Goal: Browse casually: Explore the website without a specific task or goal

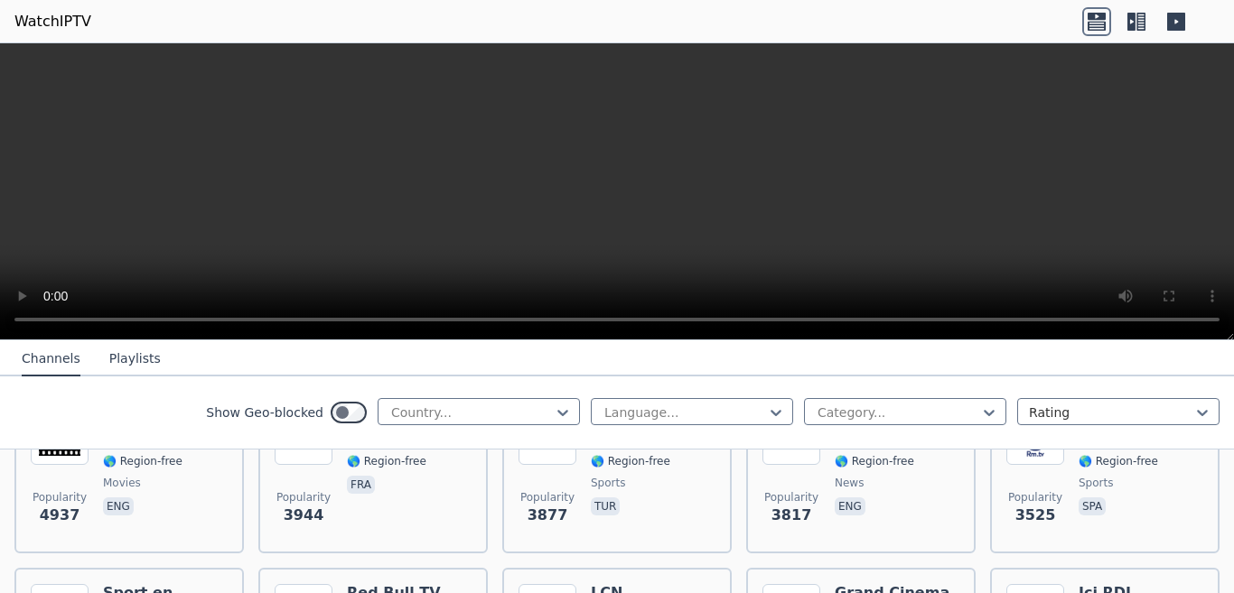
scroll to position [361, 0]
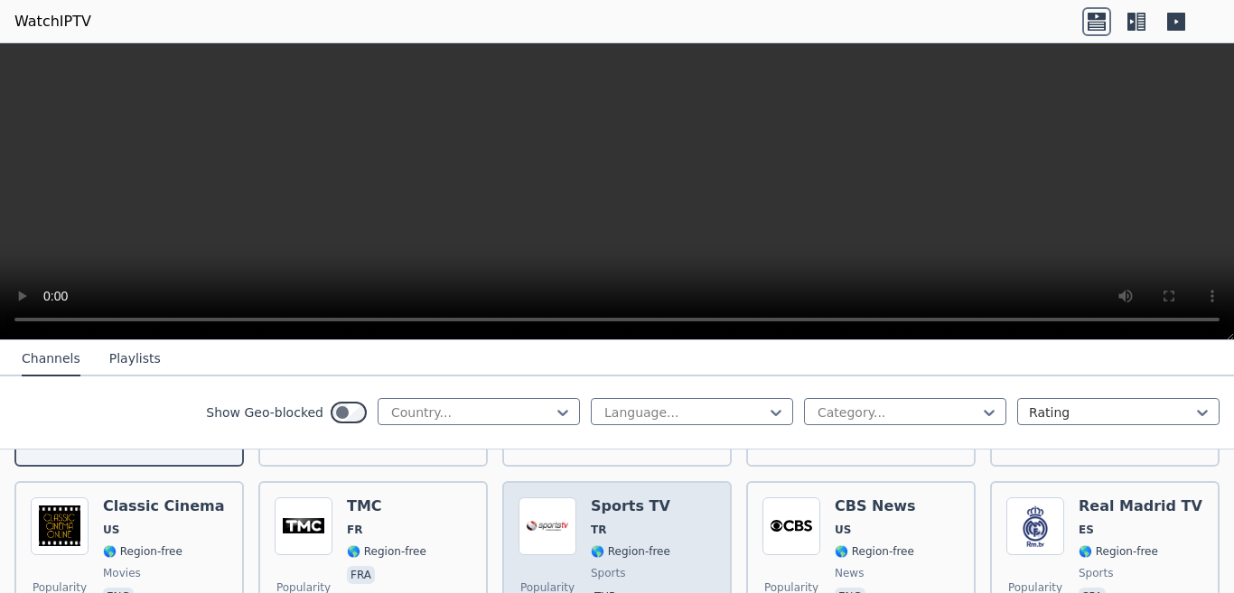
click at [537, 519] on img at bounding box center [547, 527] width 58 height 58
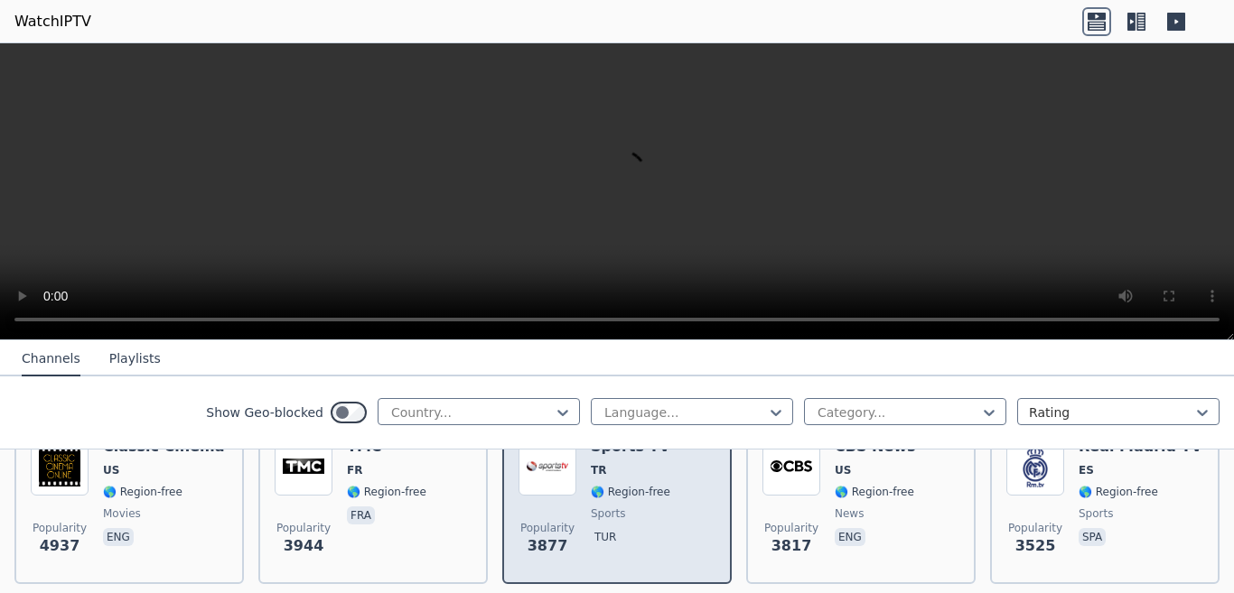
scroll to position [452, 0]
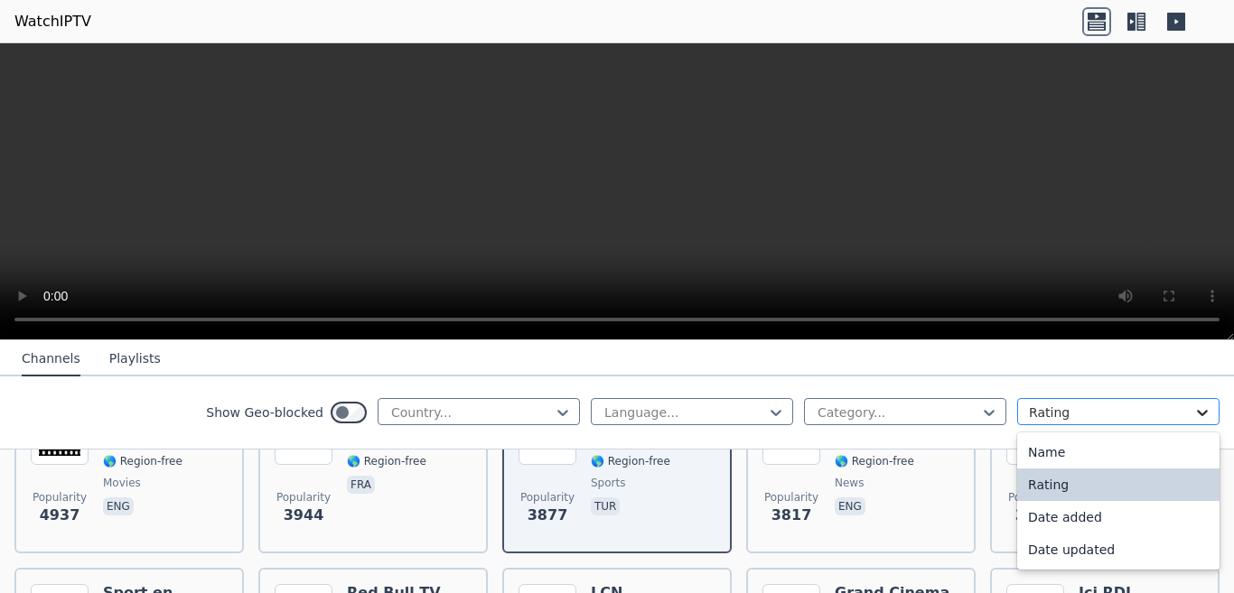
click at [1197, 415] on icon at bounding box center [1202, 413] width 11 height 6
click at [1041, 565] on div "Date updated" at bounding box center [1118, 550] width 202 height 33
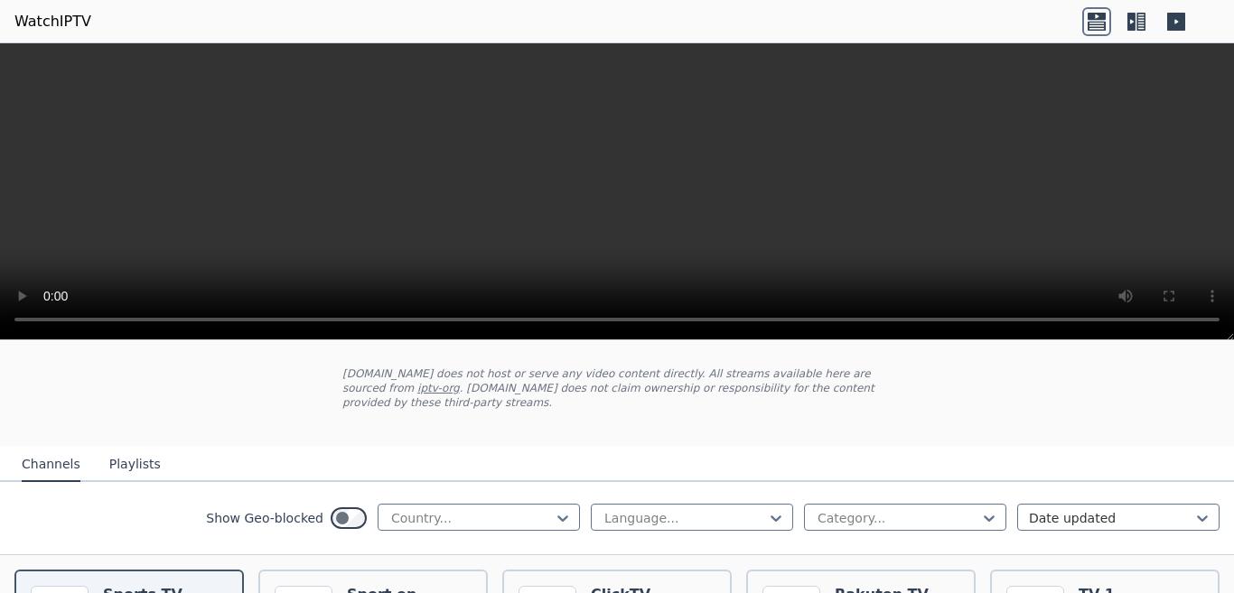
scroll to position [90, 0]
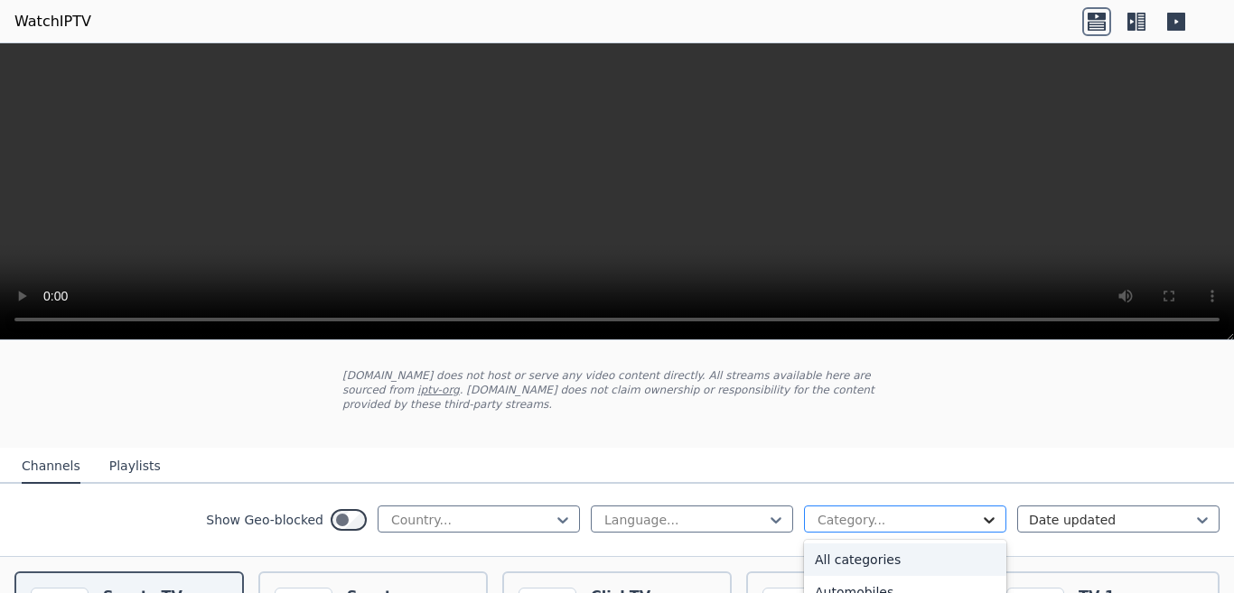
click at [980, 511] on icon at bounding box center [989, 520] width 18 height 18
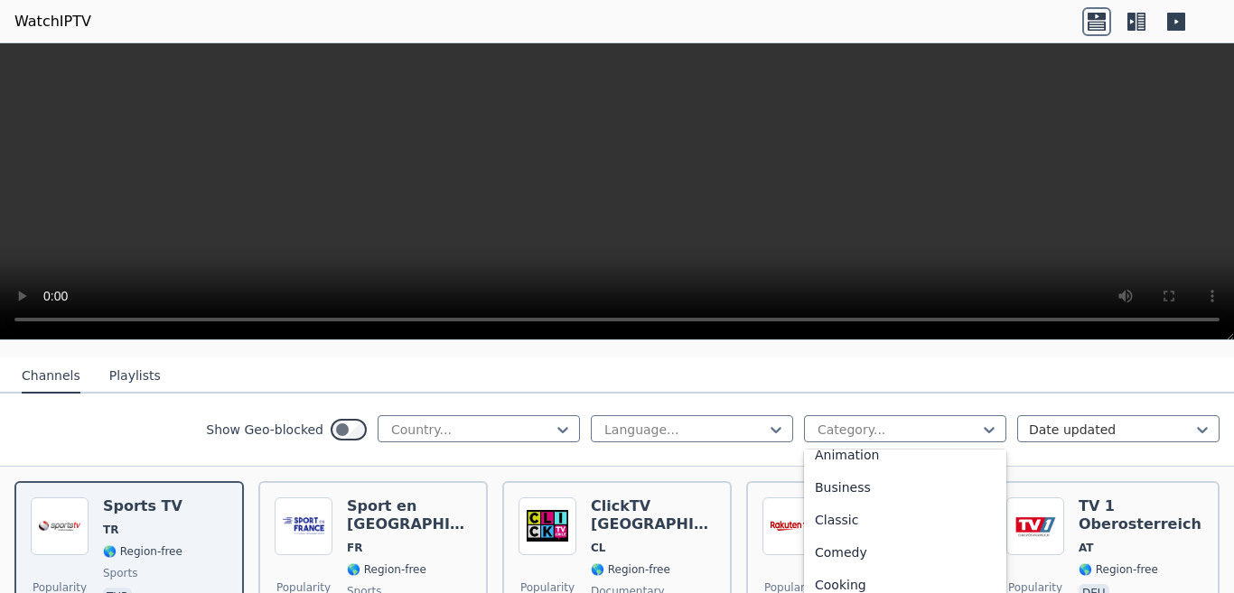
scroll to position [0, 0]
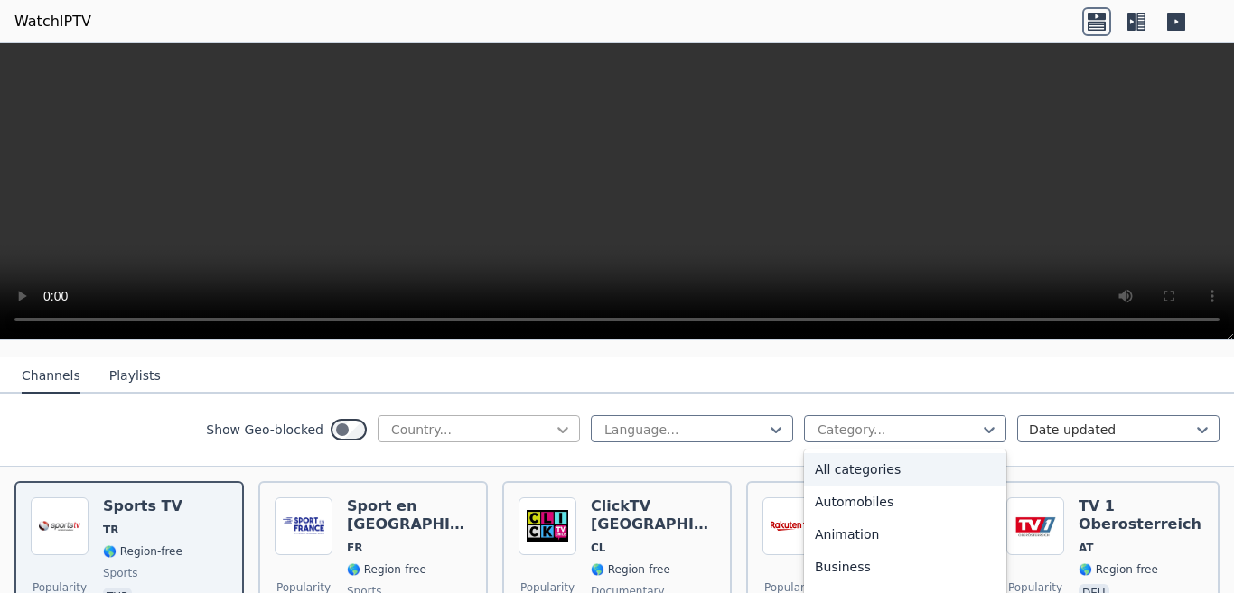
click at [554, 421] on icon at bounding box center [563, 430] width 18 height 18
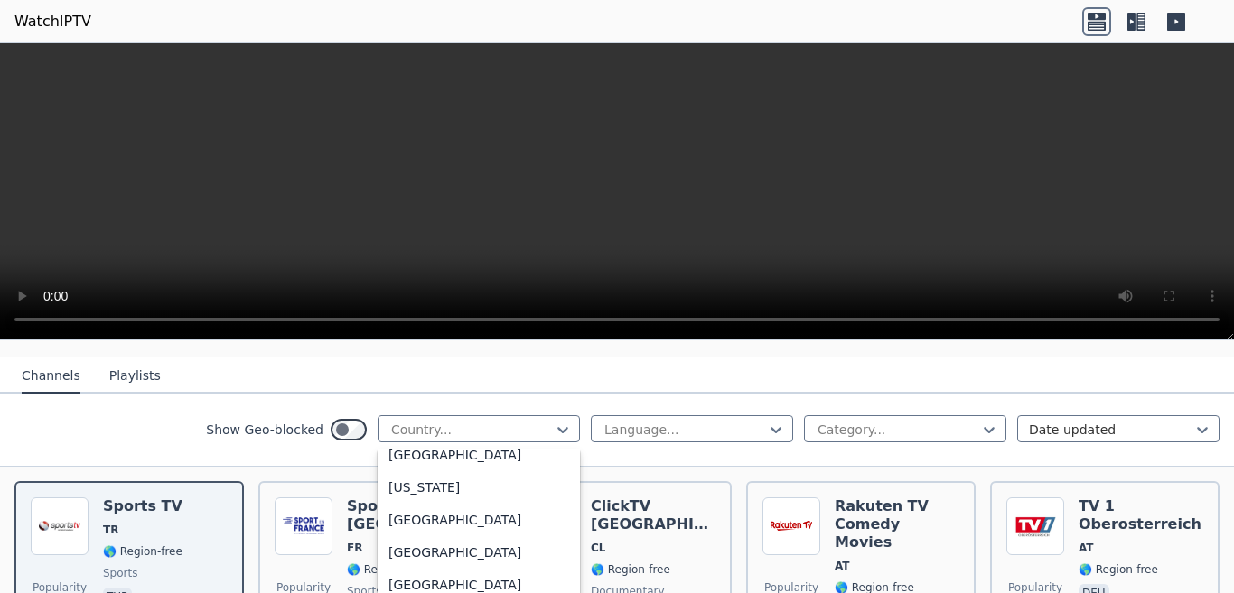
scroll to position [2348, 0]
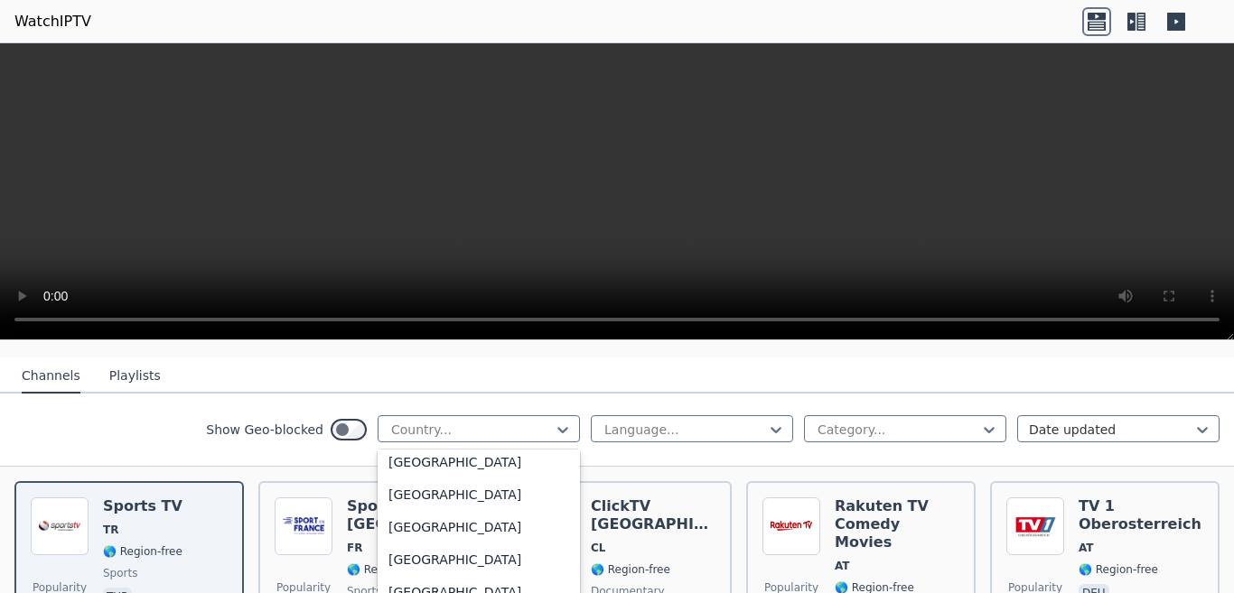
click at [399, 251] on div "[GEOGRAPHIC_DATA]" at bounding box center [478, 235] width 202 height 33
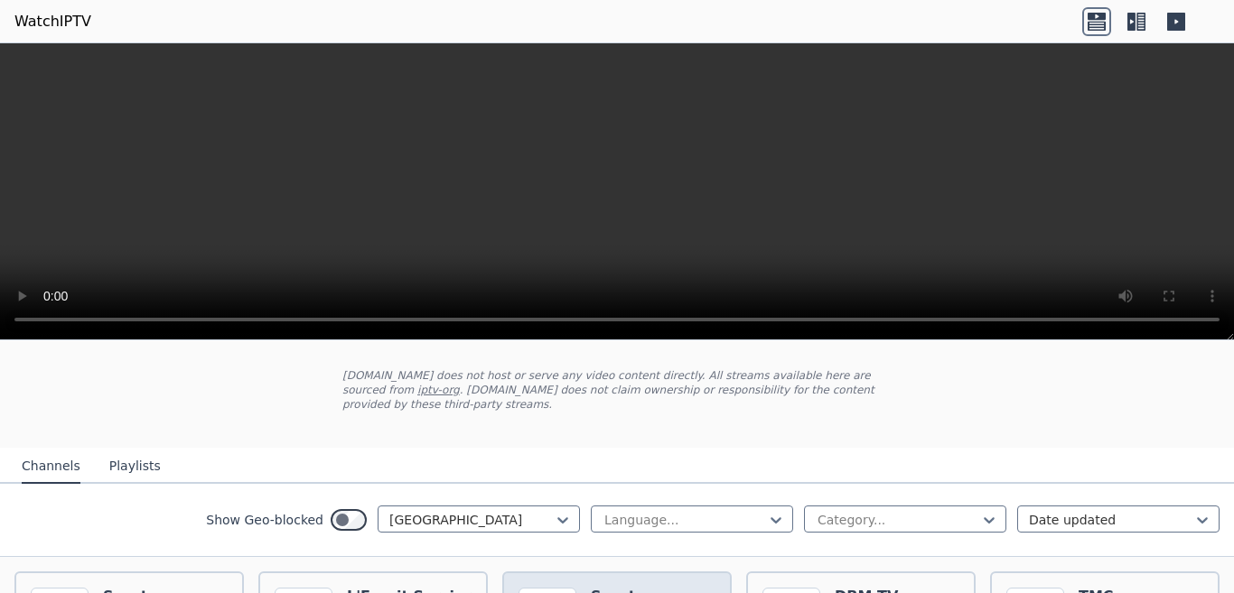
scroll to position [181, 0]
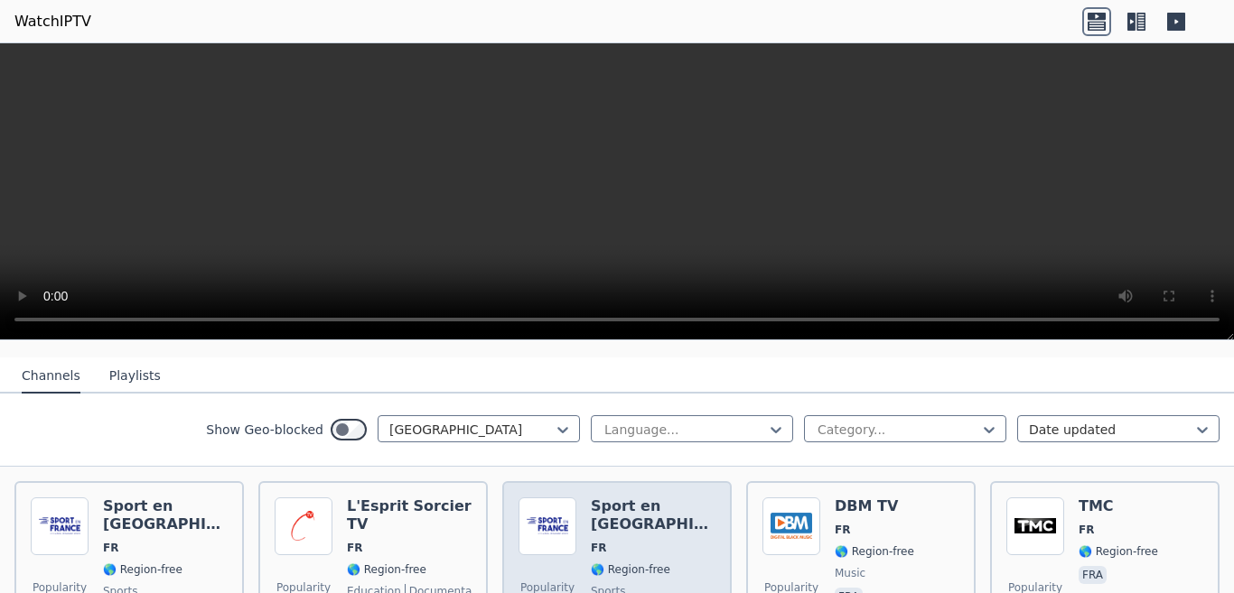
click at [545, 519] on img at bounding box center [547, 527] width 58 height 58
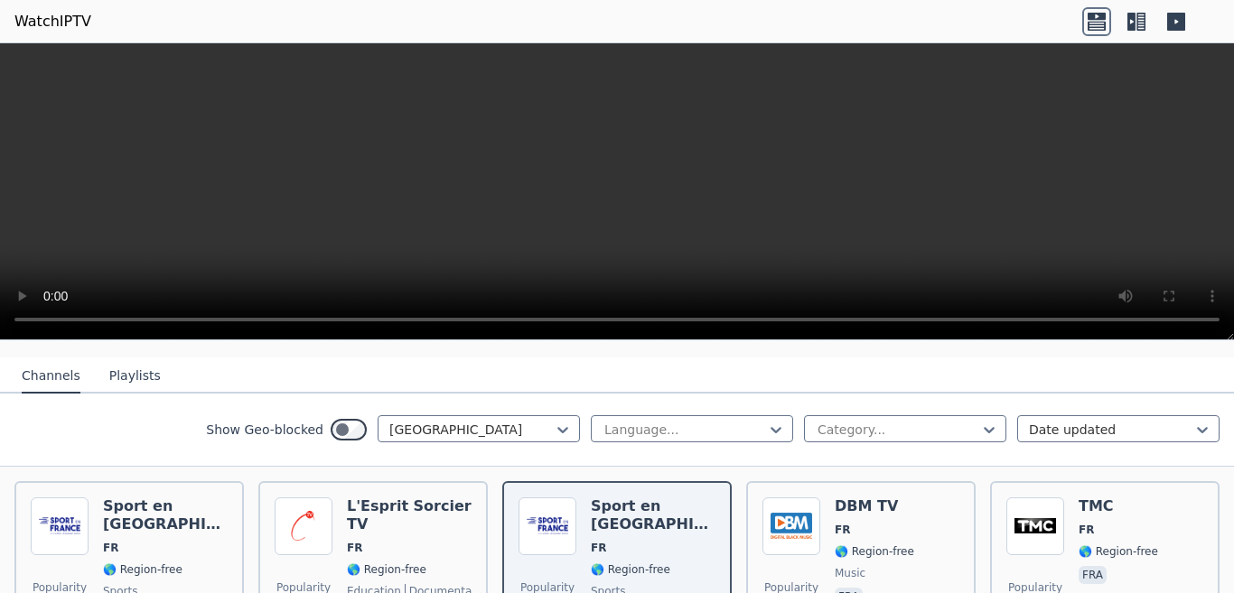
click at [128, 365] on button "Playlists" at bounding box center [134, 376] width 51 height 34
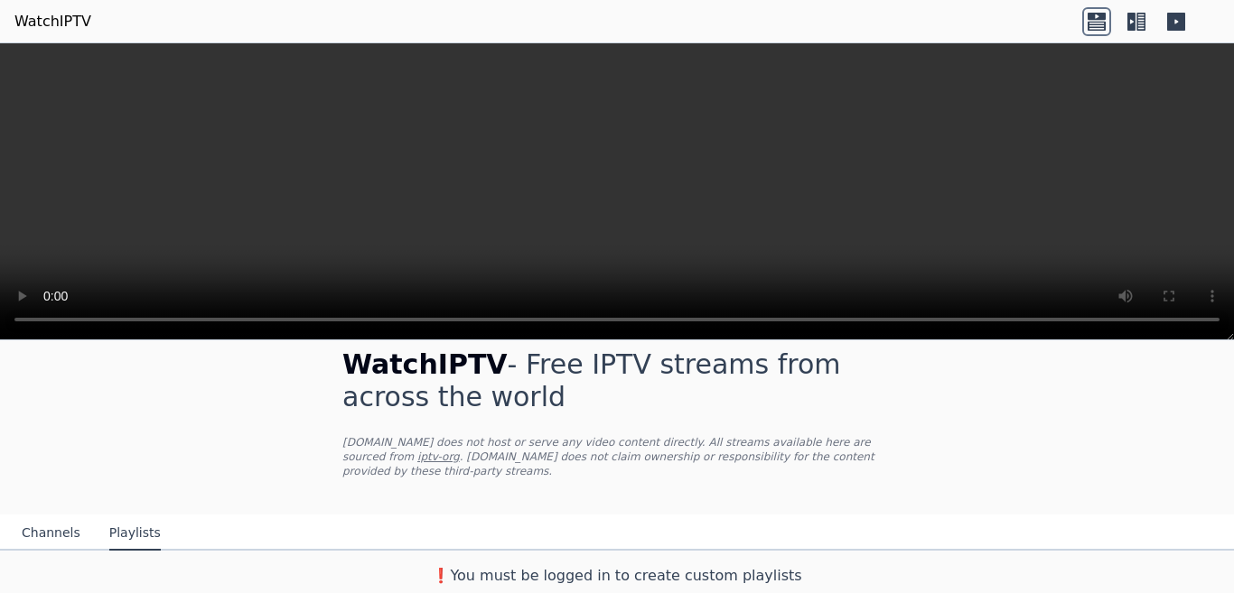
scroll to position [10, 0]
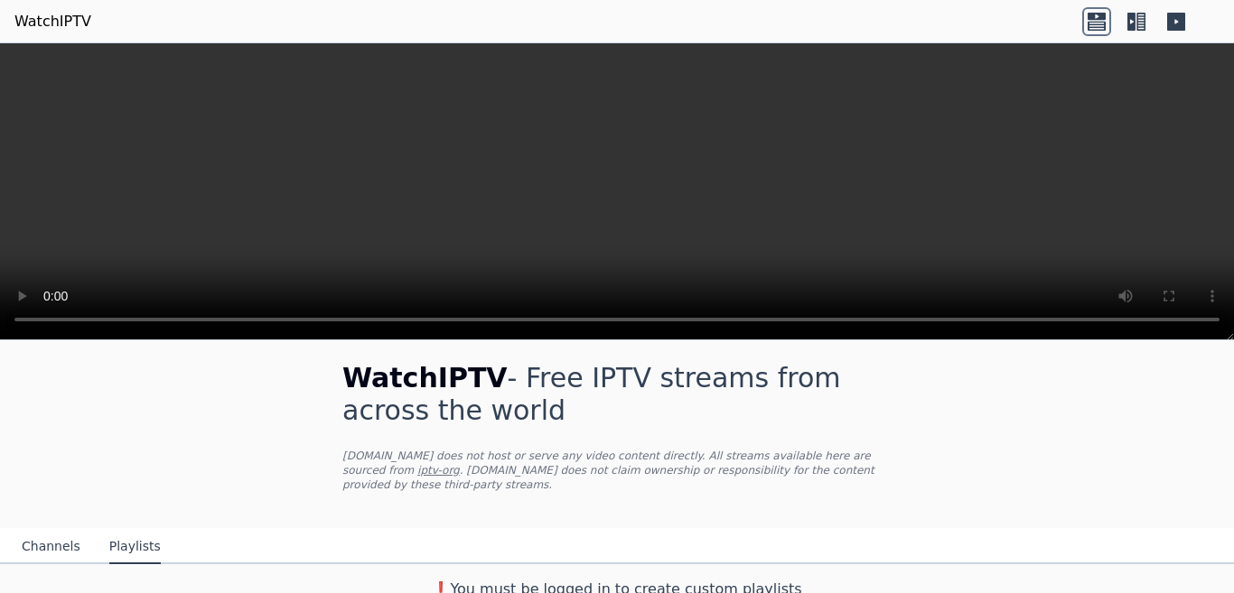
click at [452, 579] on h3 "❗️You must be logged in to create custom playlists" at bounding box center [616, 590] width 607 height 22
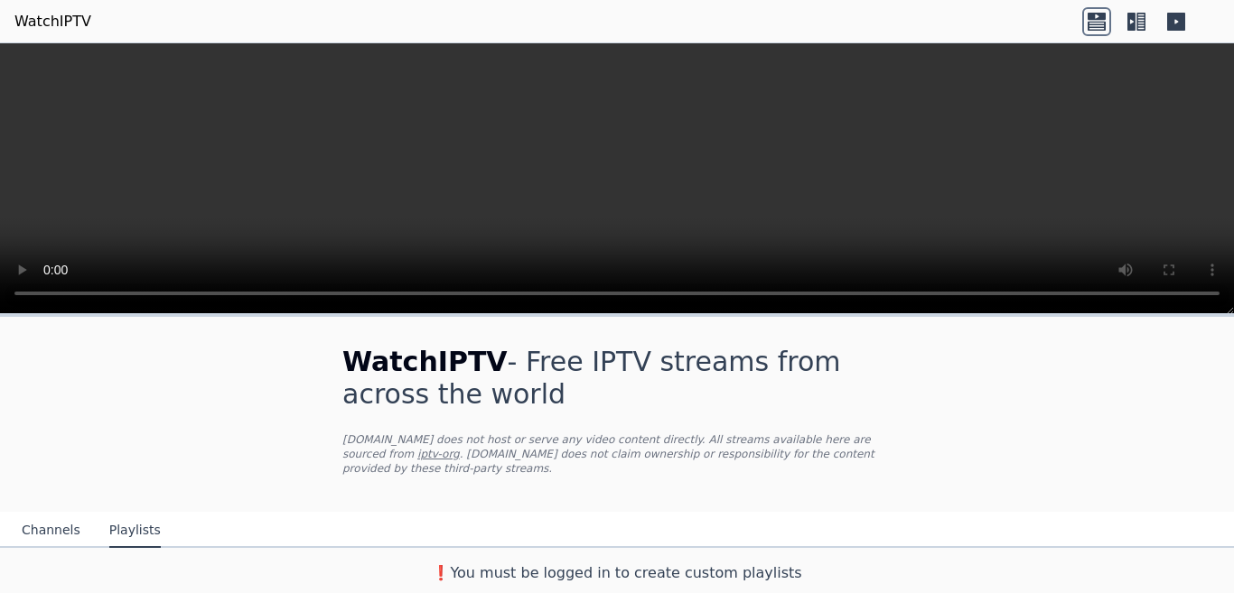
scroll to position [0, 0]
